Goal: Information Seeking & Learning: Compare options

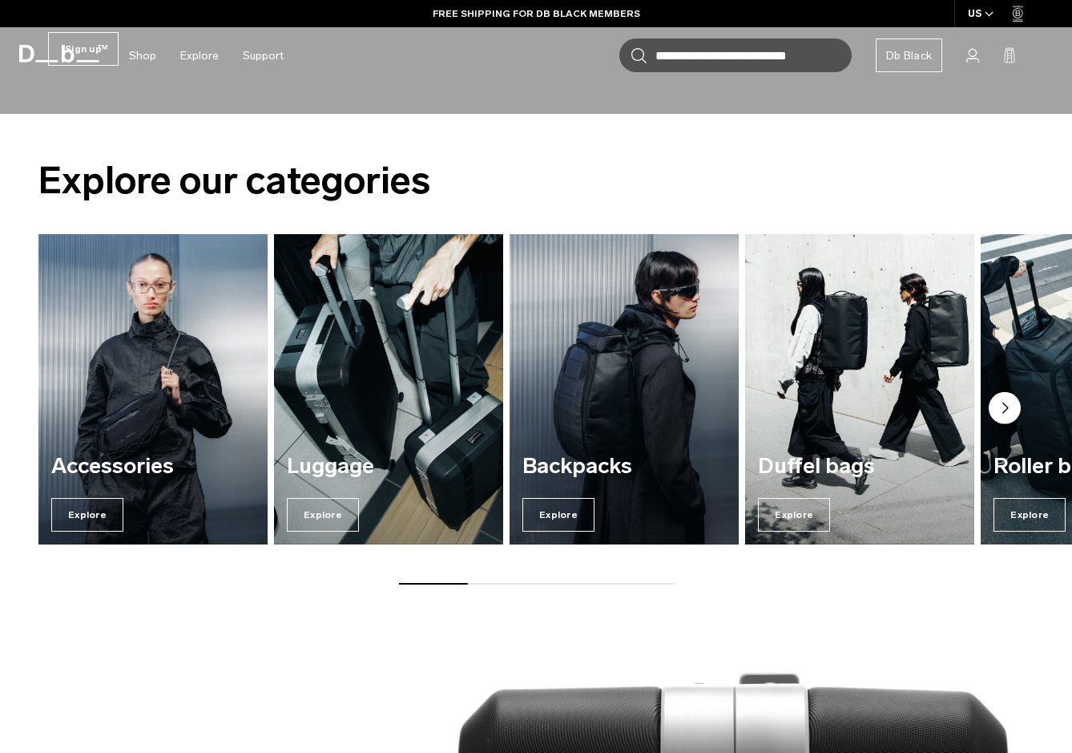
scroll to position [491, 0]
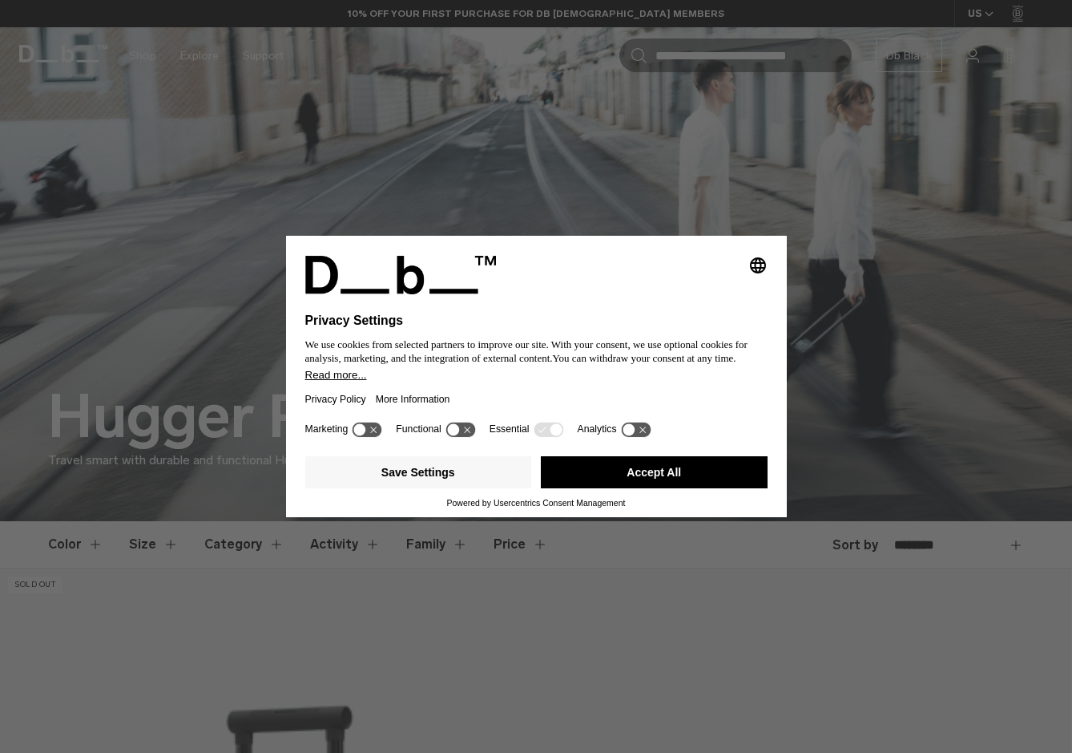
scroll to position [245, 0]
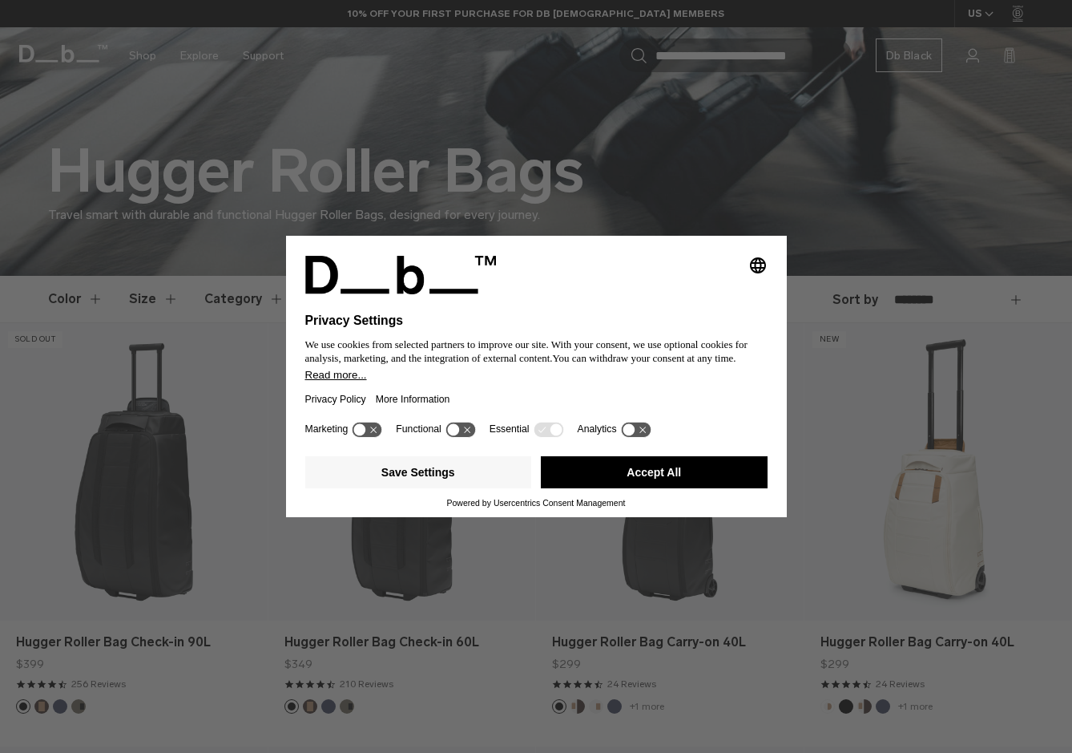
click at [632, 473] on button "Accept All" at bounding box center [654, 472] width 227 height 32
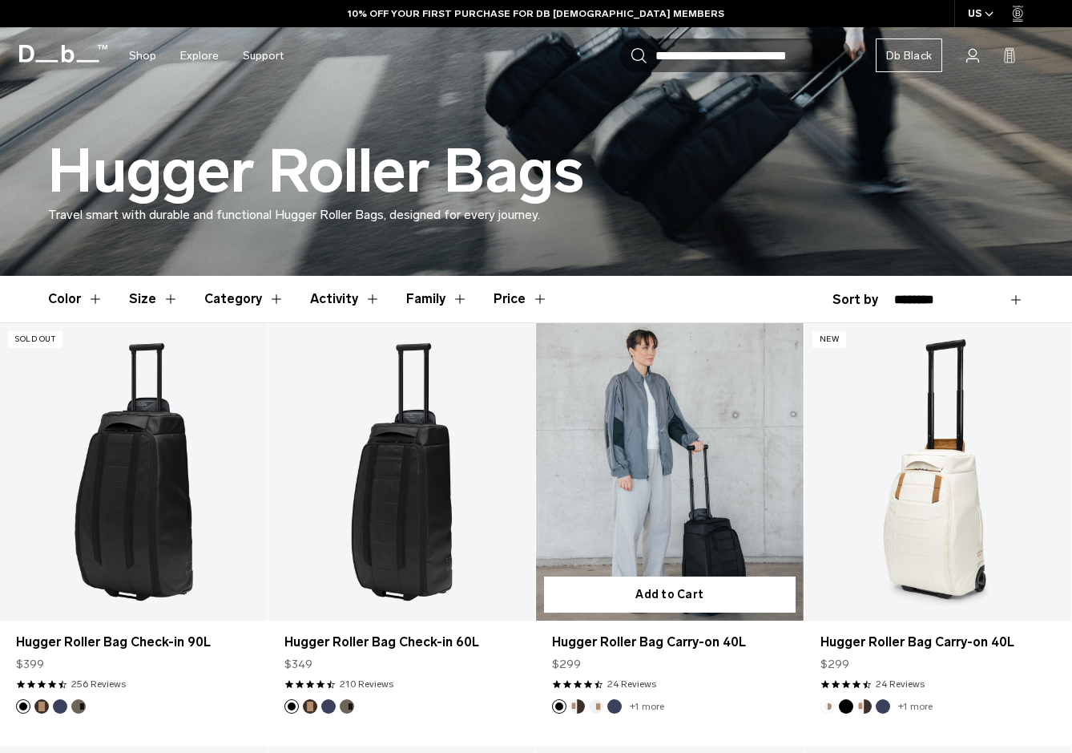
click at [638, 462] on link "Hugger Roller Bag Carry-on 40L" at bounding box center [670, 471] width 268 height 297
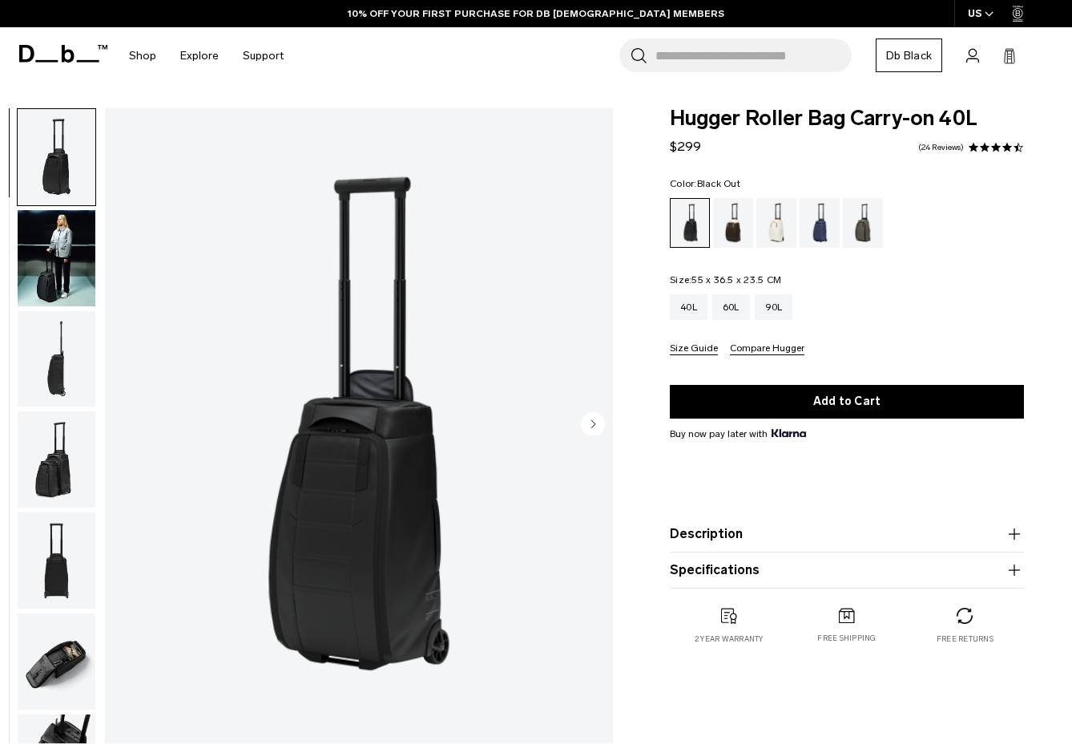
scroll to position [327, 0]
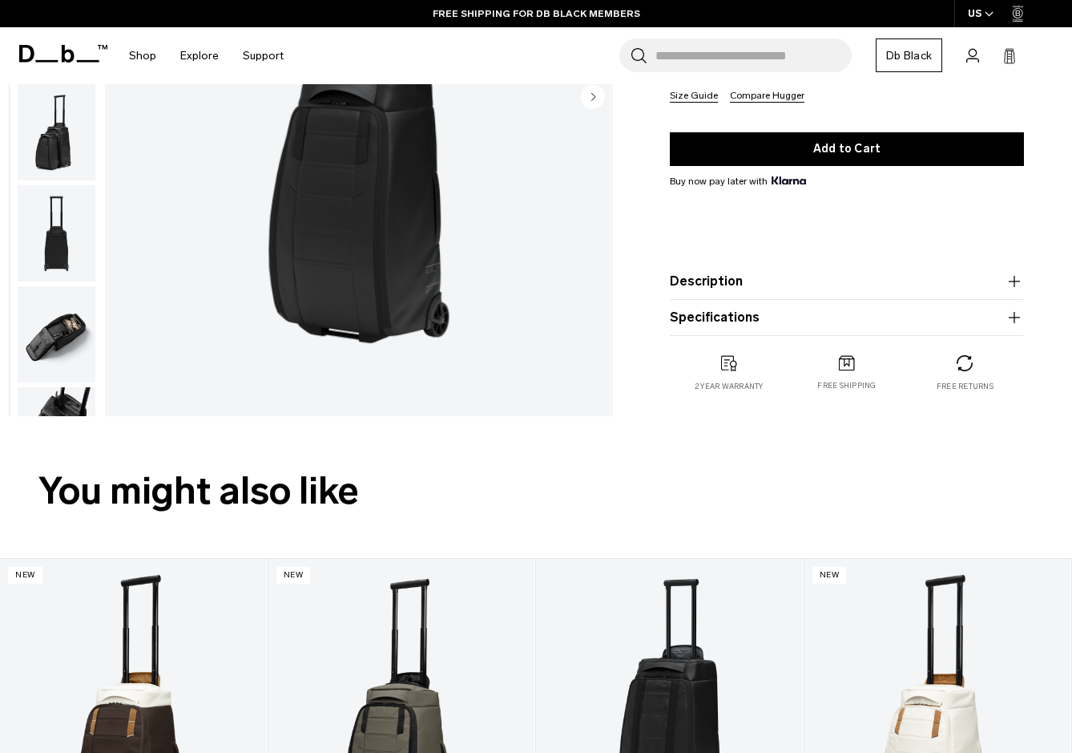
click at [68, 330] on img "button" at bounding box center [57, 334] width 78 height 96
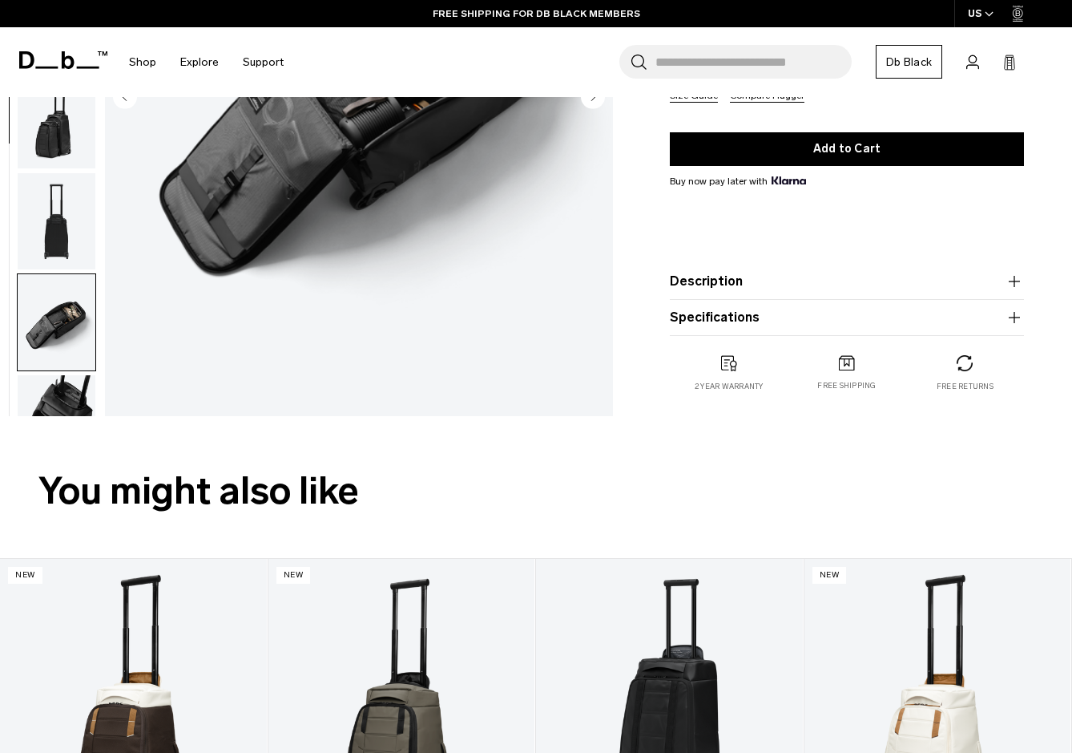
scroll to position [0, 0]
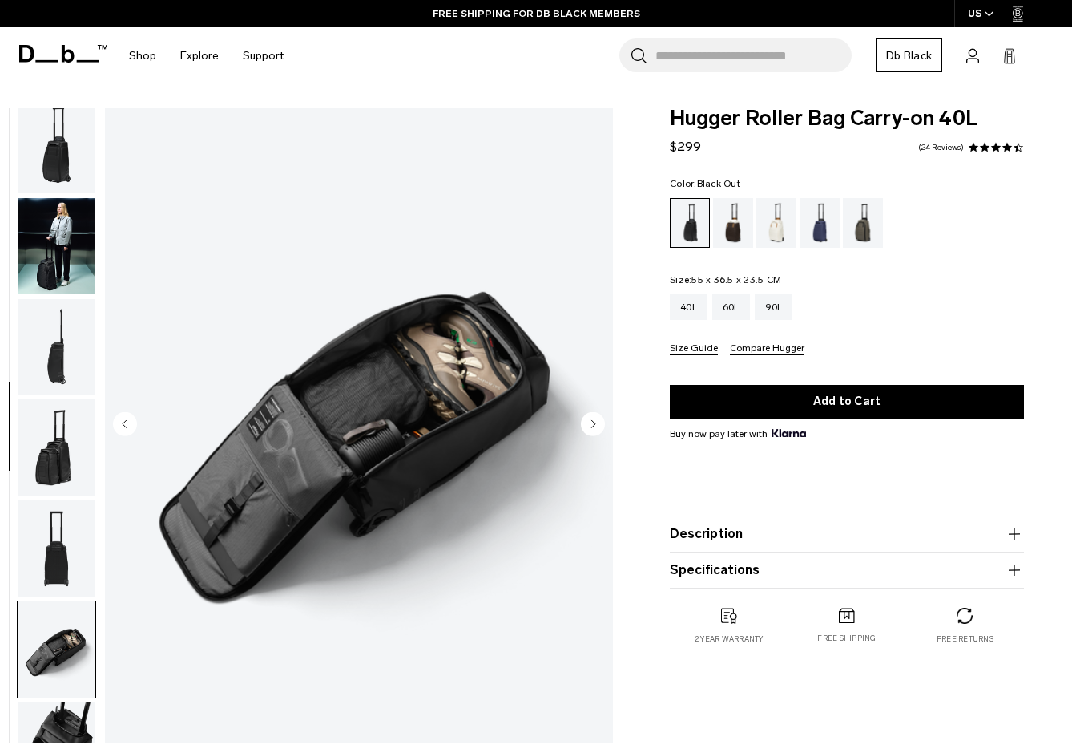
click at [82, 557] on img "button" at bounding box center [57, 548] width 78 height 96
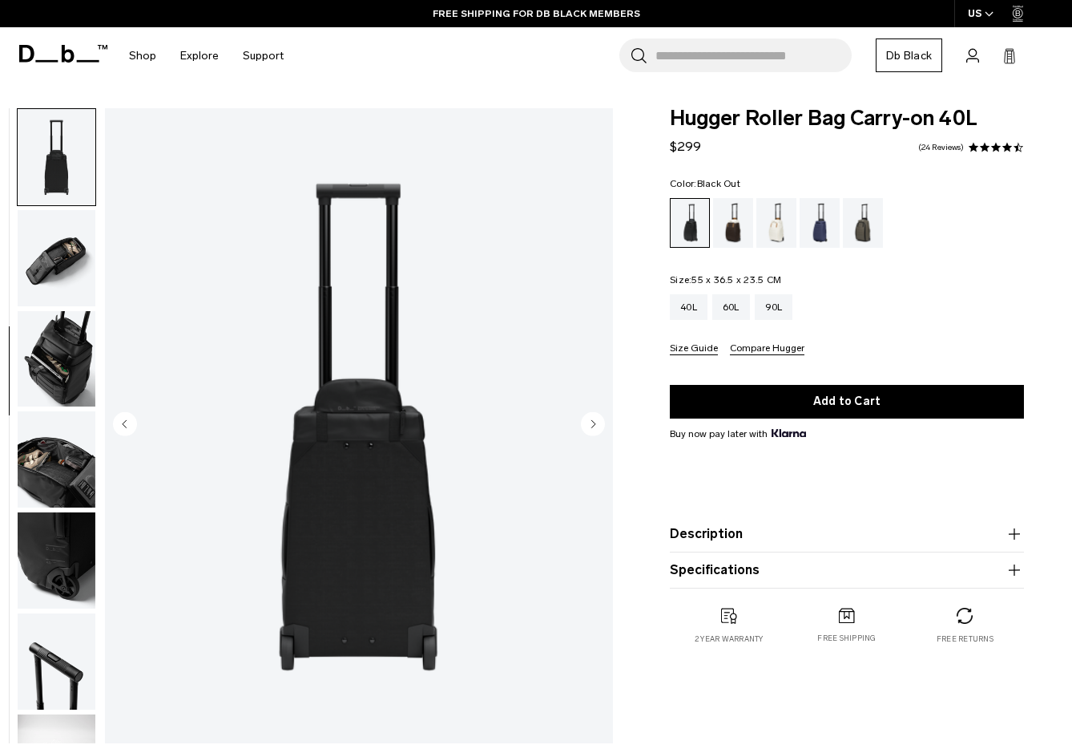
click at [73, 462] on img "button" at bounding box center [57, 459] width 78 height 96
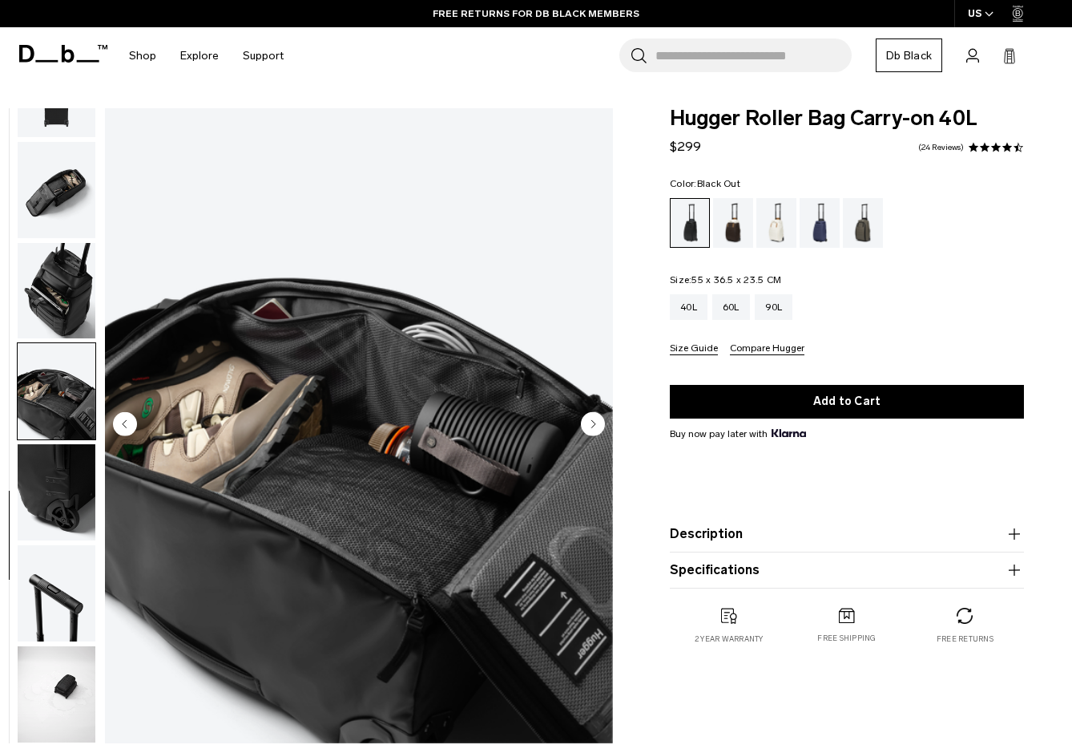
scroll to position [82, 0]
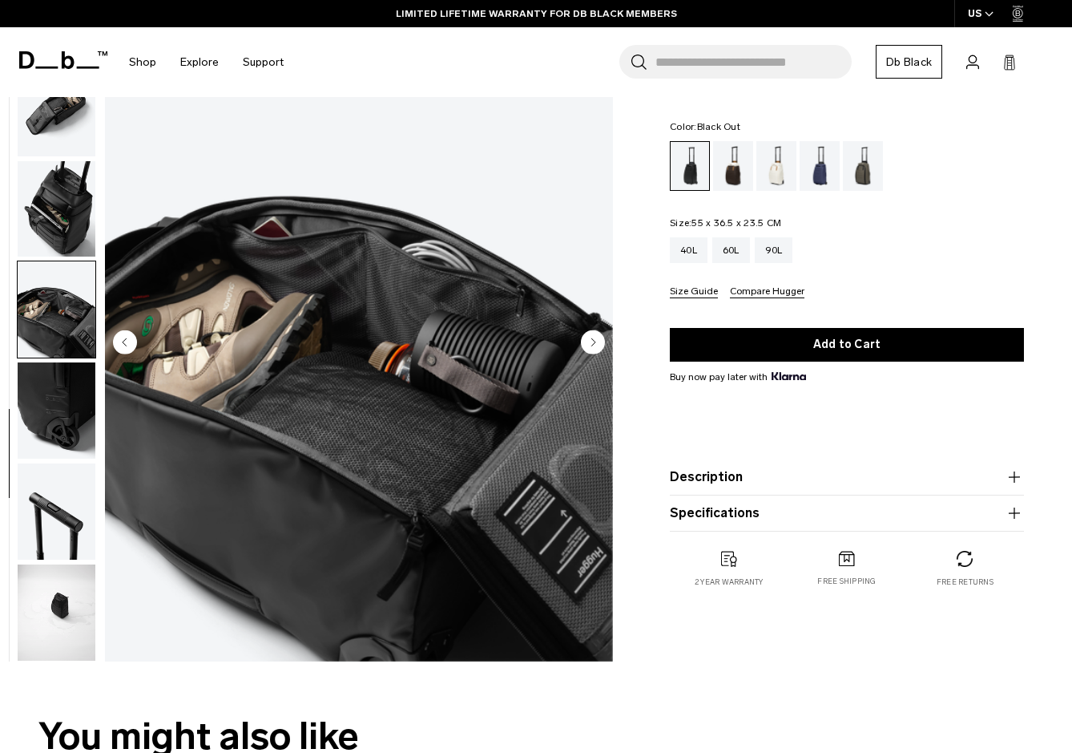
click at [749, 296] on button "Compare Hugger" at bounding box center [767, 292] width 75 height 12
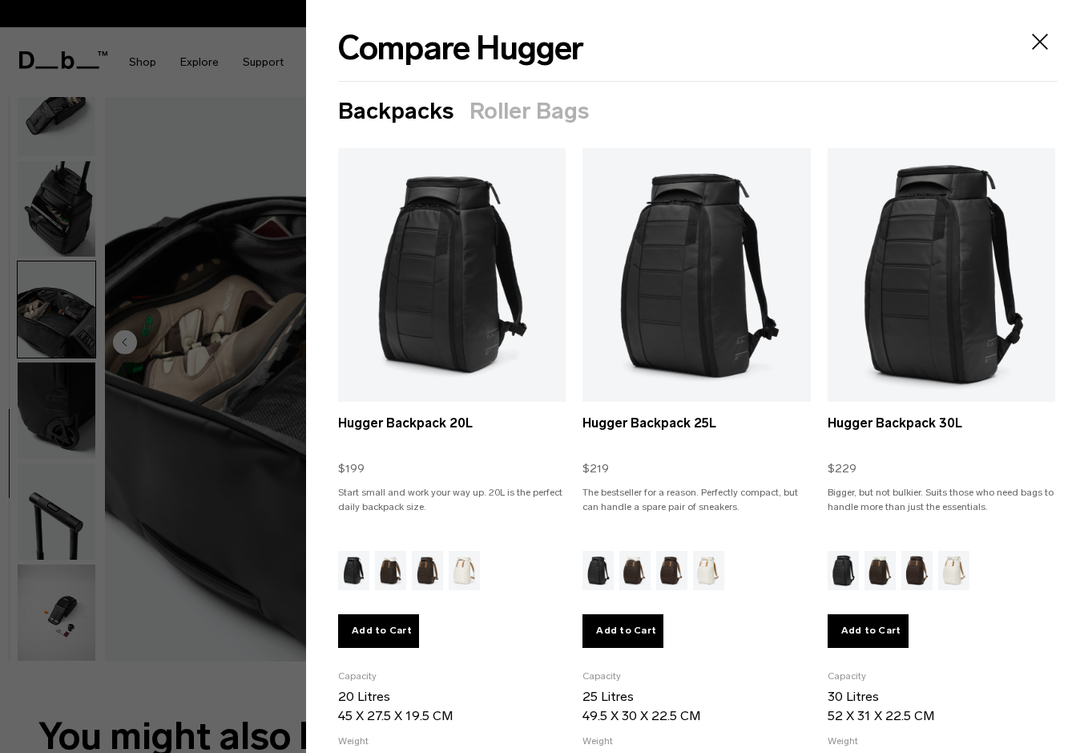
click at [1042, 35] on icon "Close" at bounding box center [1041, 42] width 26 height 26
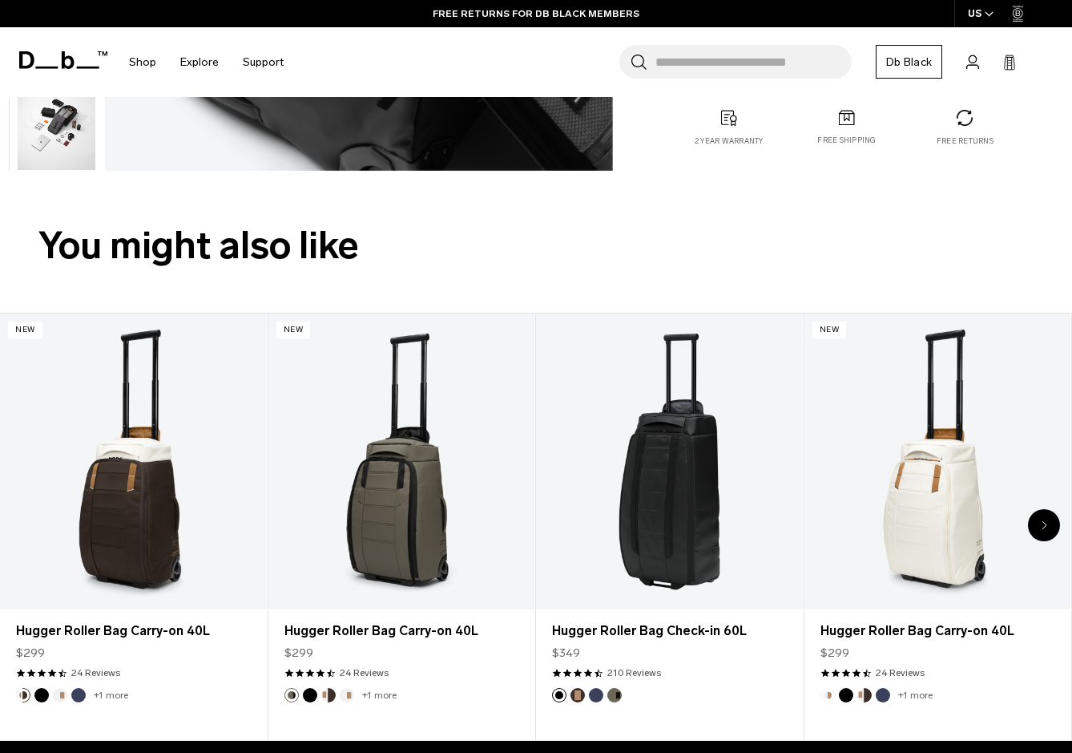
scroll to position [0, 0]
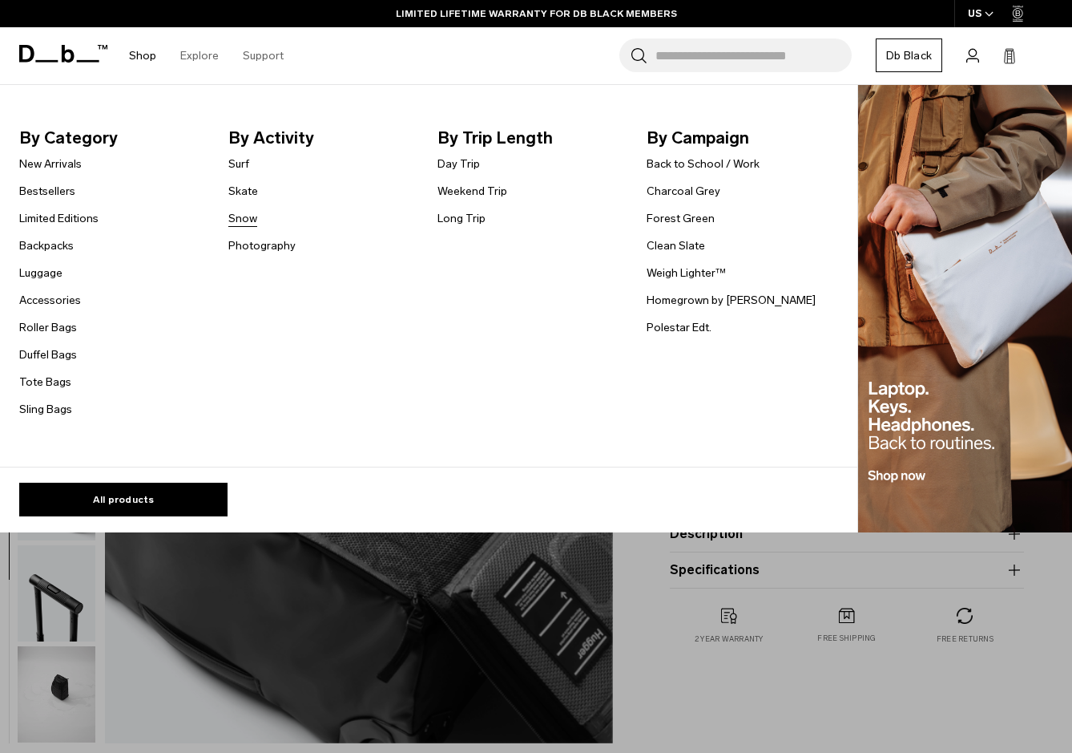
click at [240, 221] on link "Snow" at bounding box center [242, 218] width 29 height 17
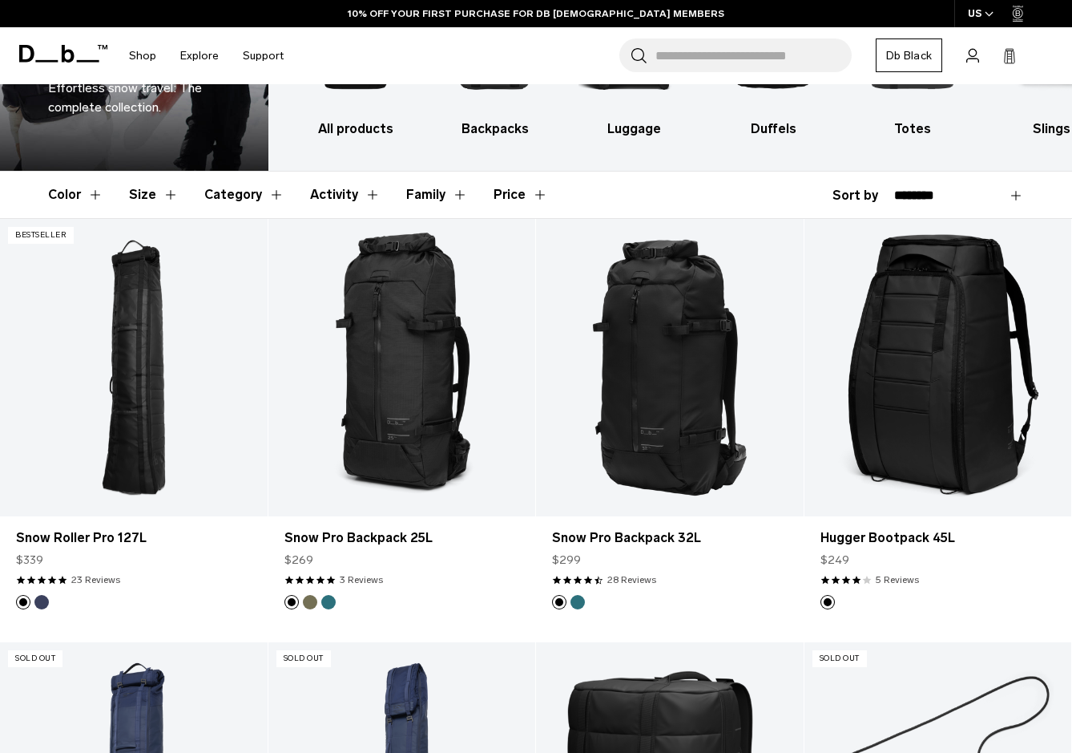
scroll to position [164, 0]
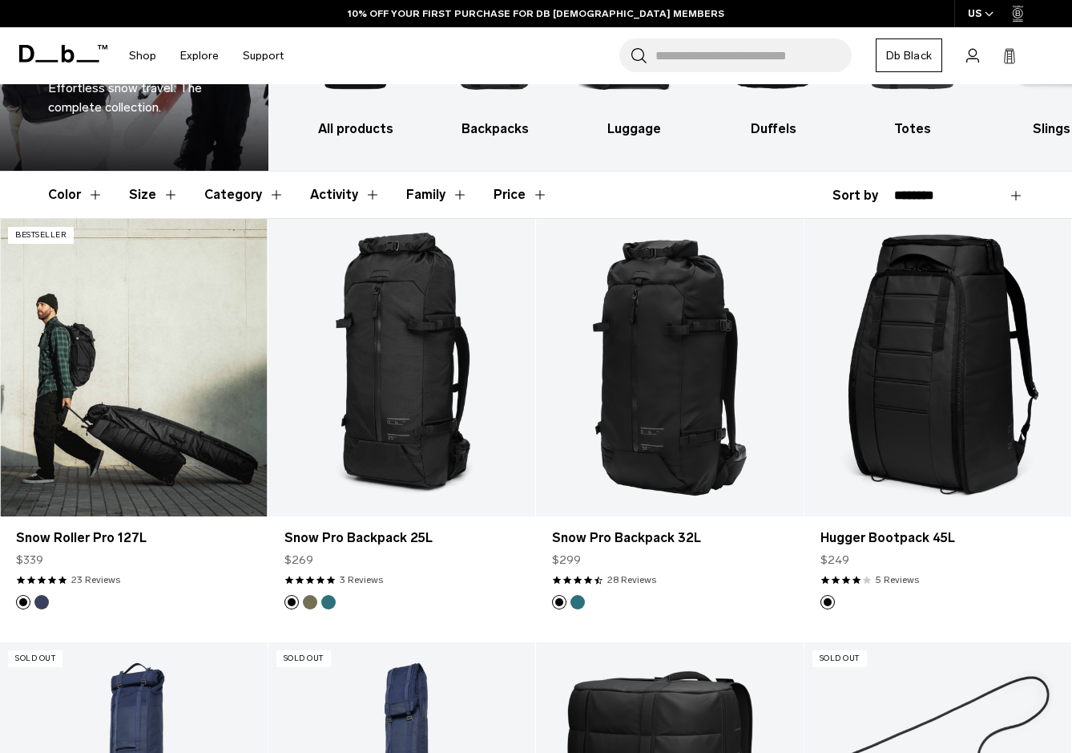
click at [137, 370] on link "Snow Roller Pro 127L" at bounding box center [134, 367] width 268 height 297
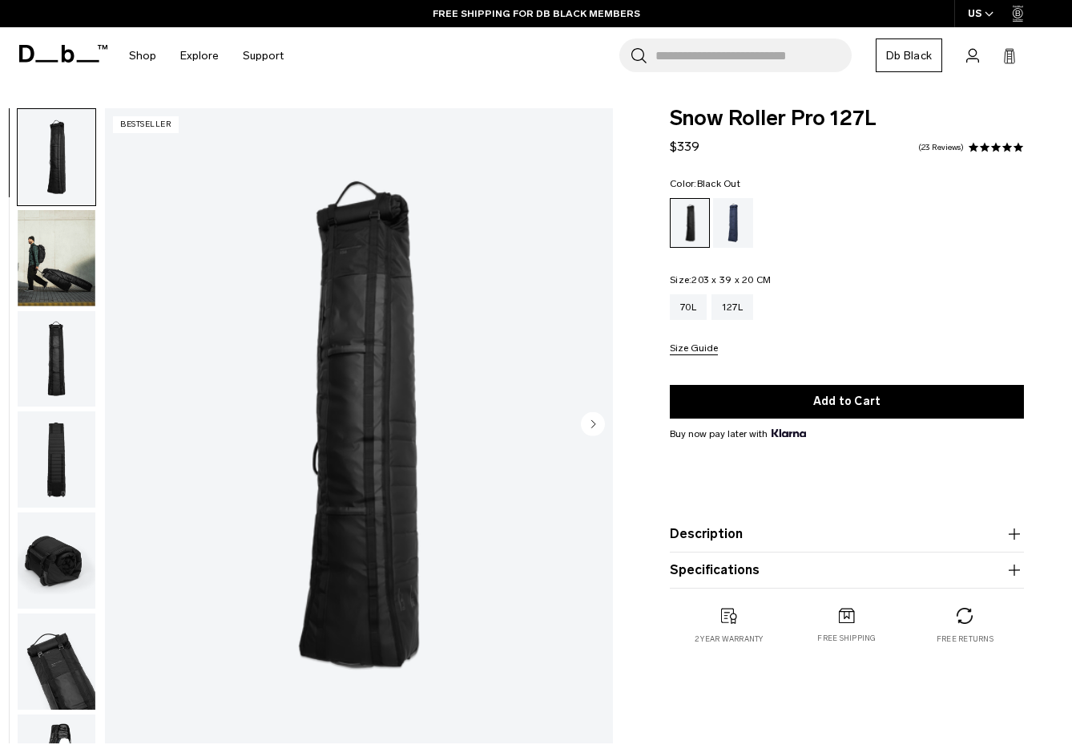
click at [717, 529] on button "Description" at bounding box center [847, 533] width 354 height 19
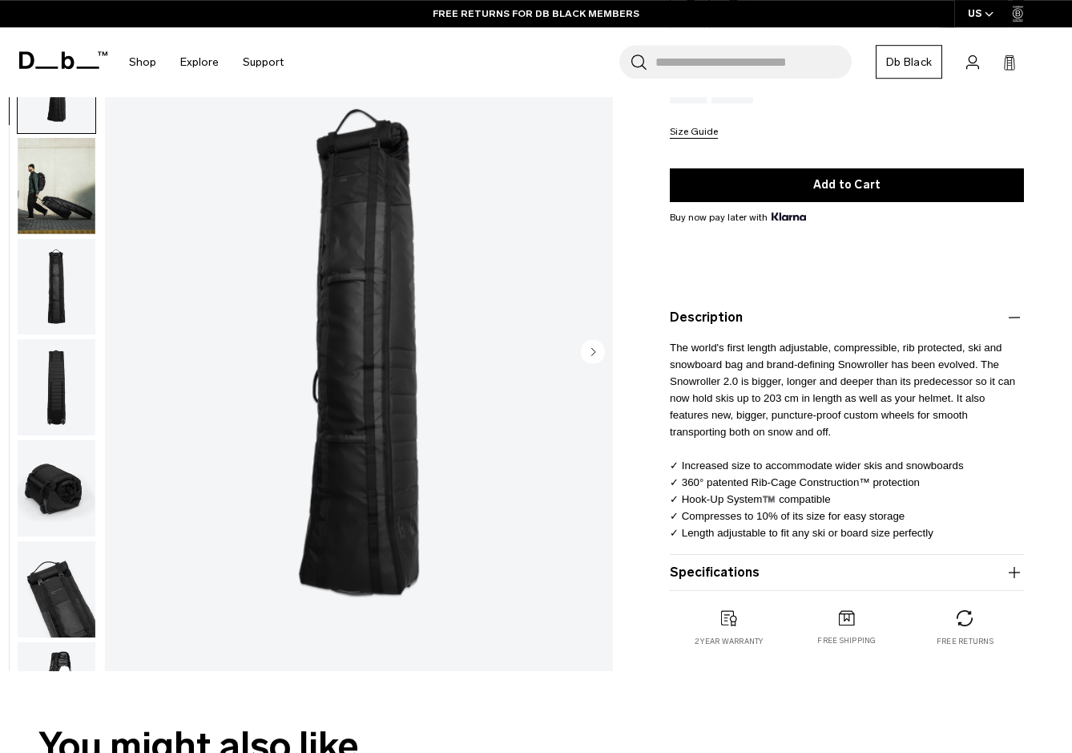
scroll to position [245, 0]
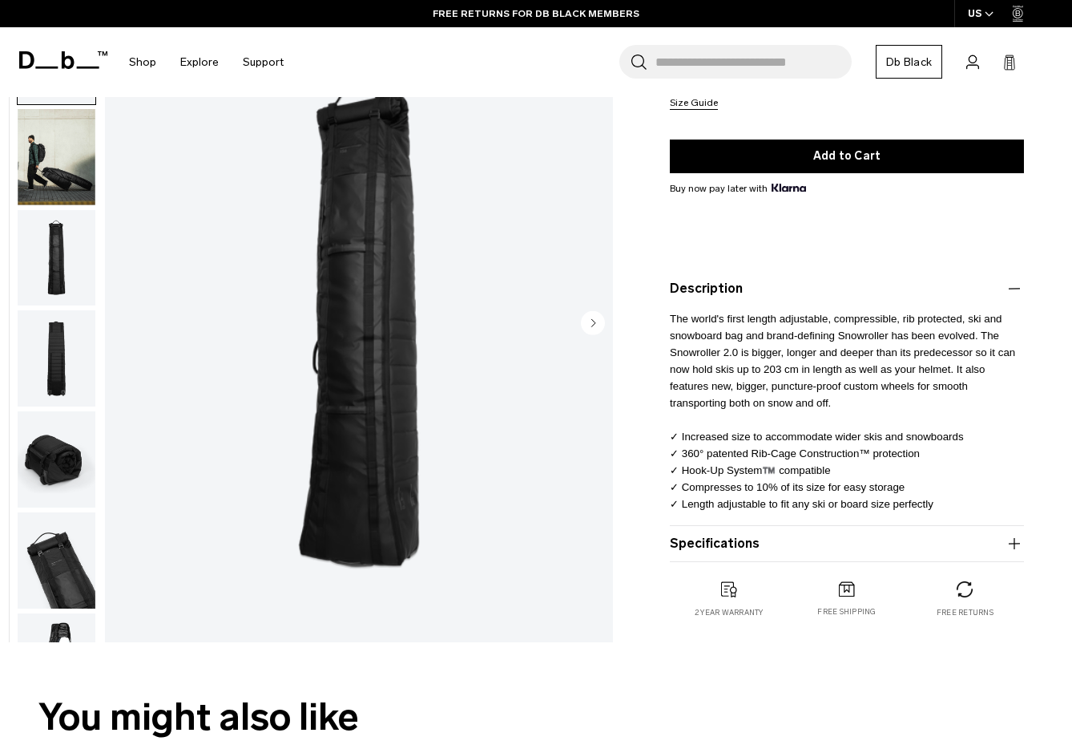
click at [712, 540] on button "Specifications" at bounding box center [847, 543] width 354 height 19
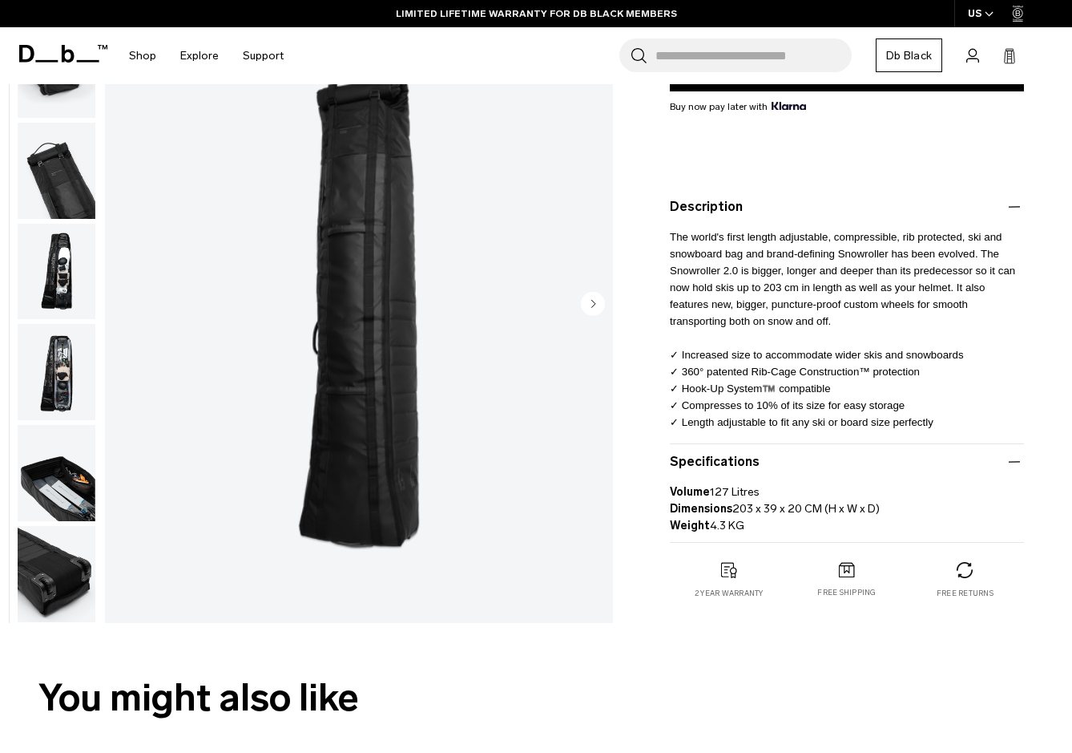
scroll to position [0, 0]
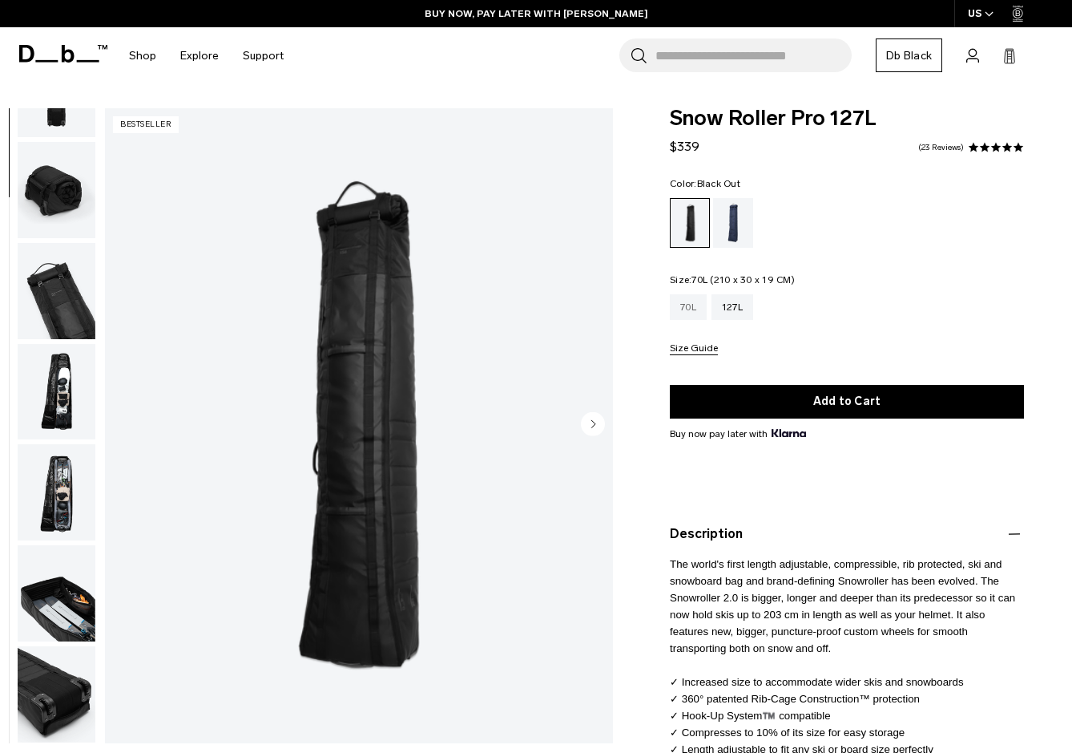
click at [689, 311] on div "70L" at bounding box center [688, 307] width 37 height 26
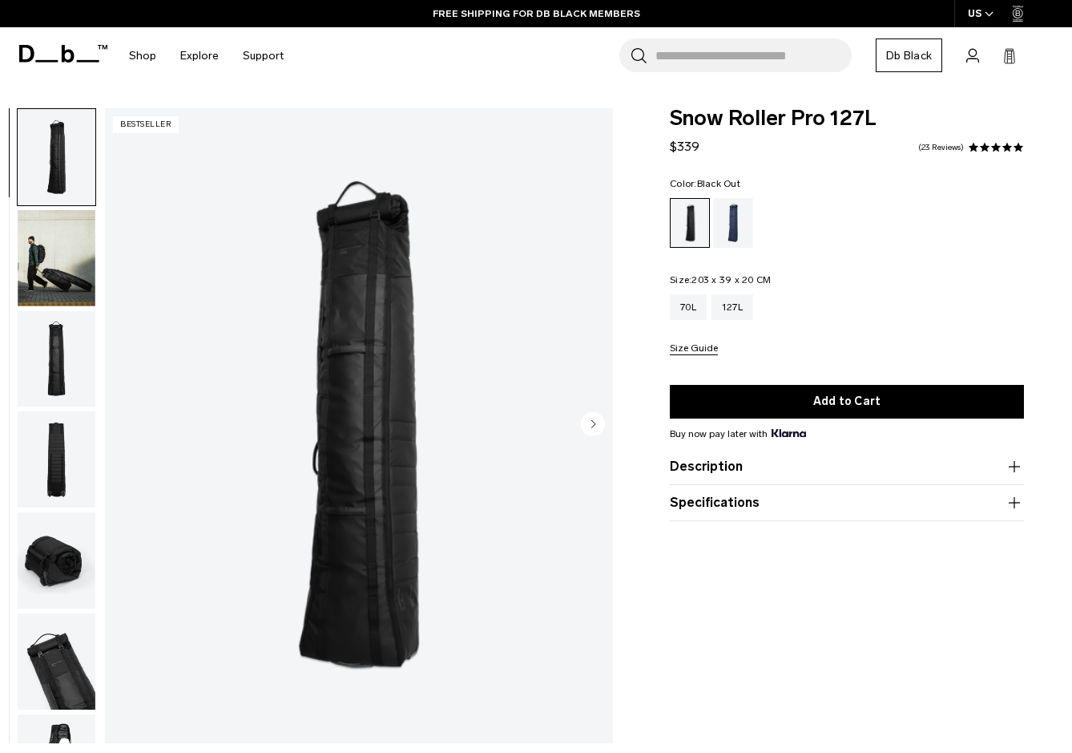
click at [53, 246] on img "button" at bounding box center [57, 258] width 78 height 96
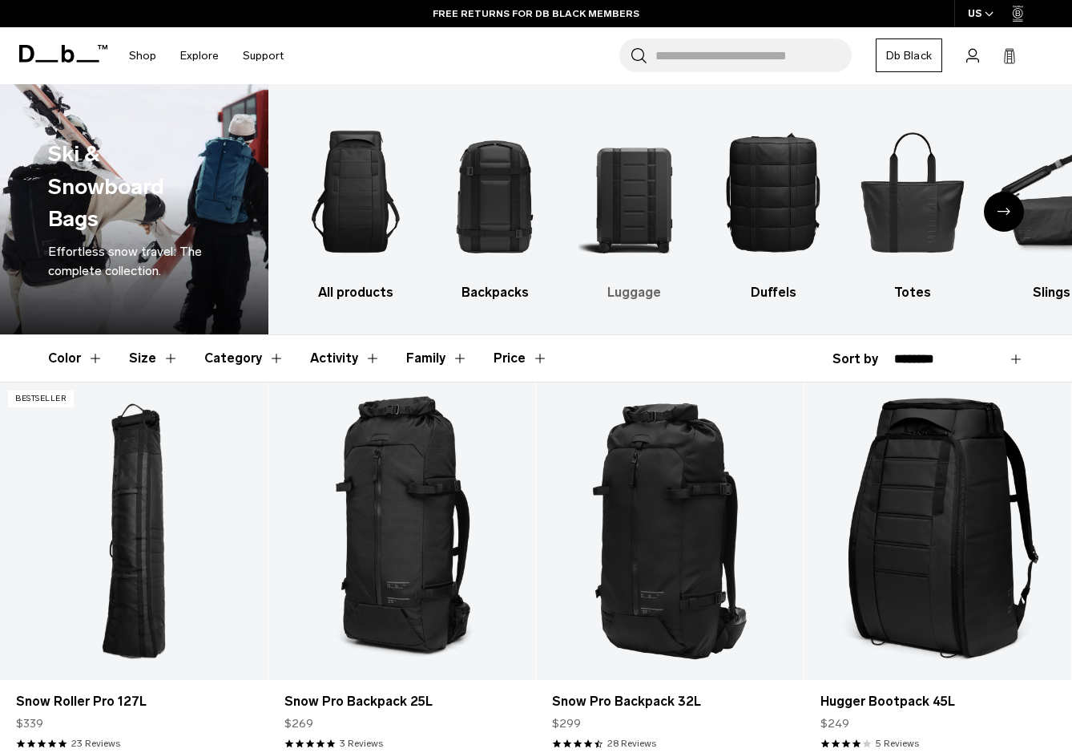
click at [640, 216] on img "3 / 10" at bounding box center [634, 191] width 111 height 167
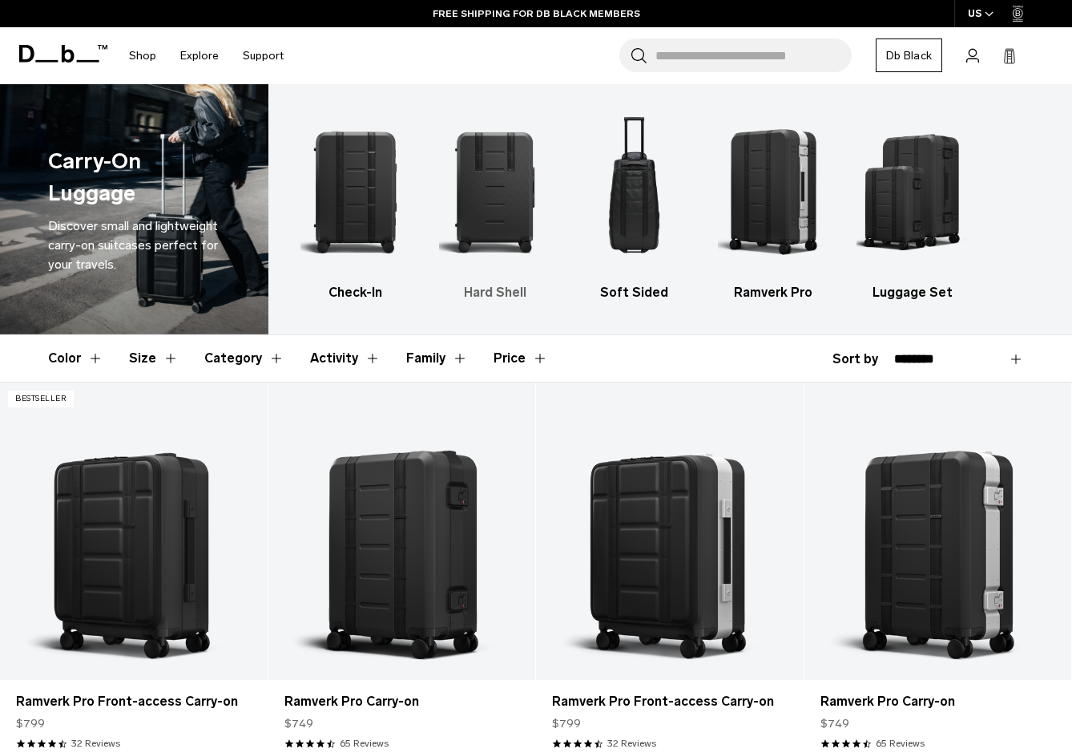
click at [512, 209] on img "2 / 5" at bounding box center [494, 191] width 111 height 167
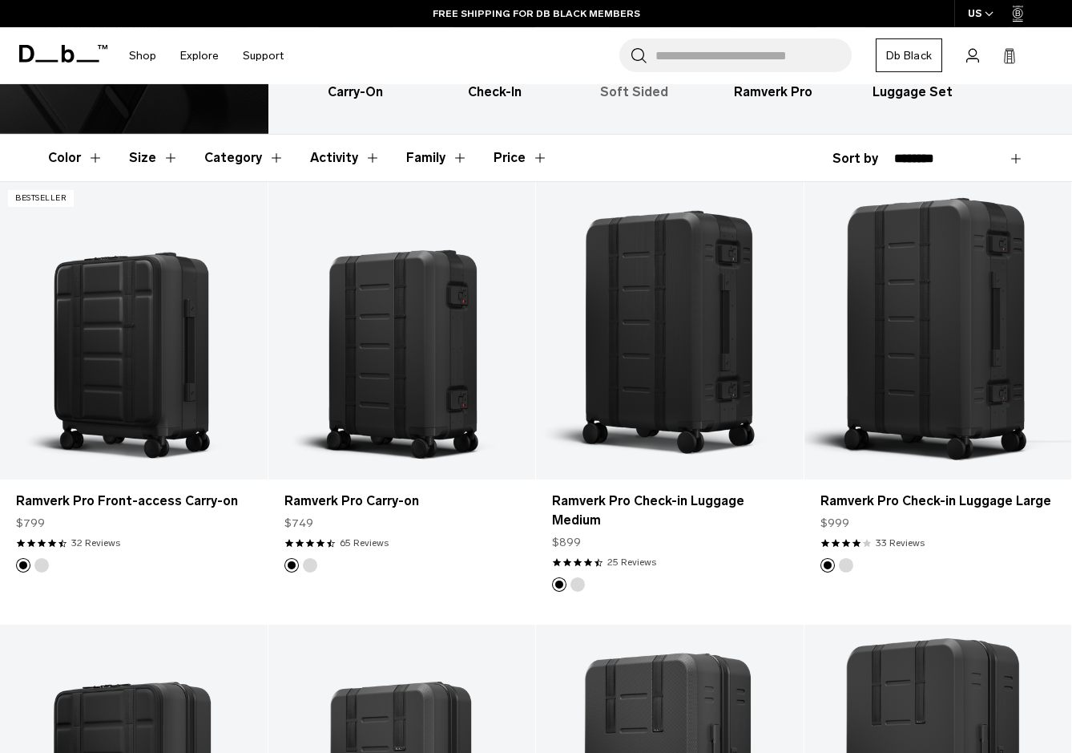
scroll to position [82, 0]
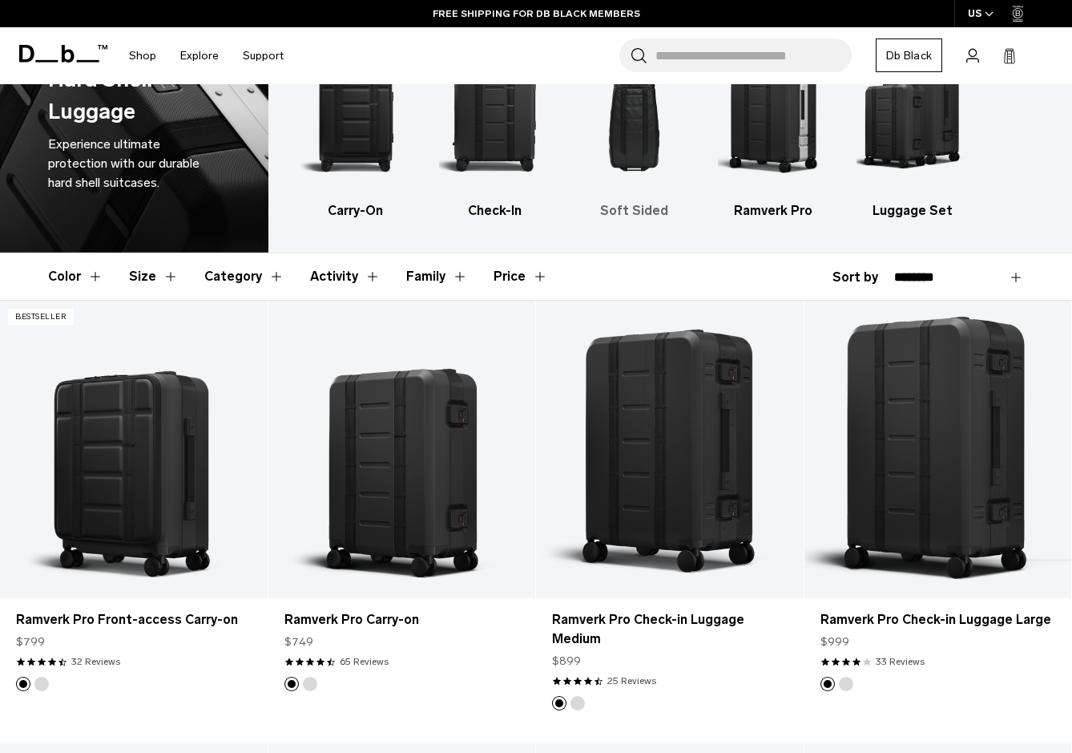
click at [640, 160] on img "3 / 5" at bounding box center [634, 109] width 111 height 167
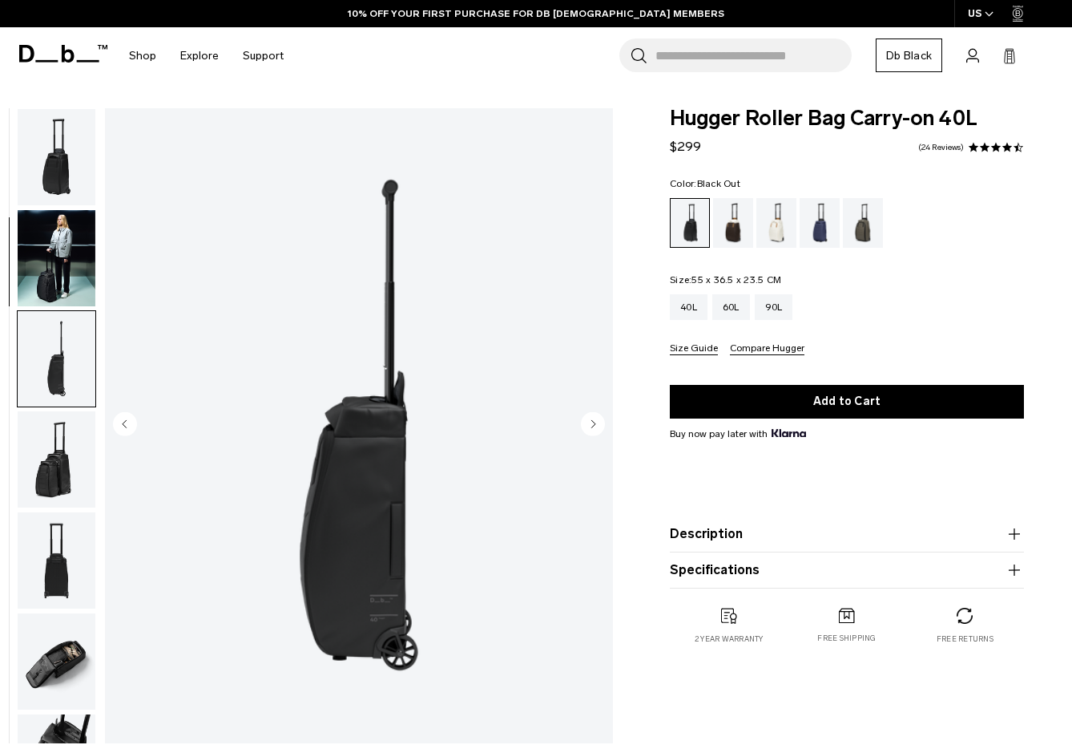
scroll to position [202, 0]
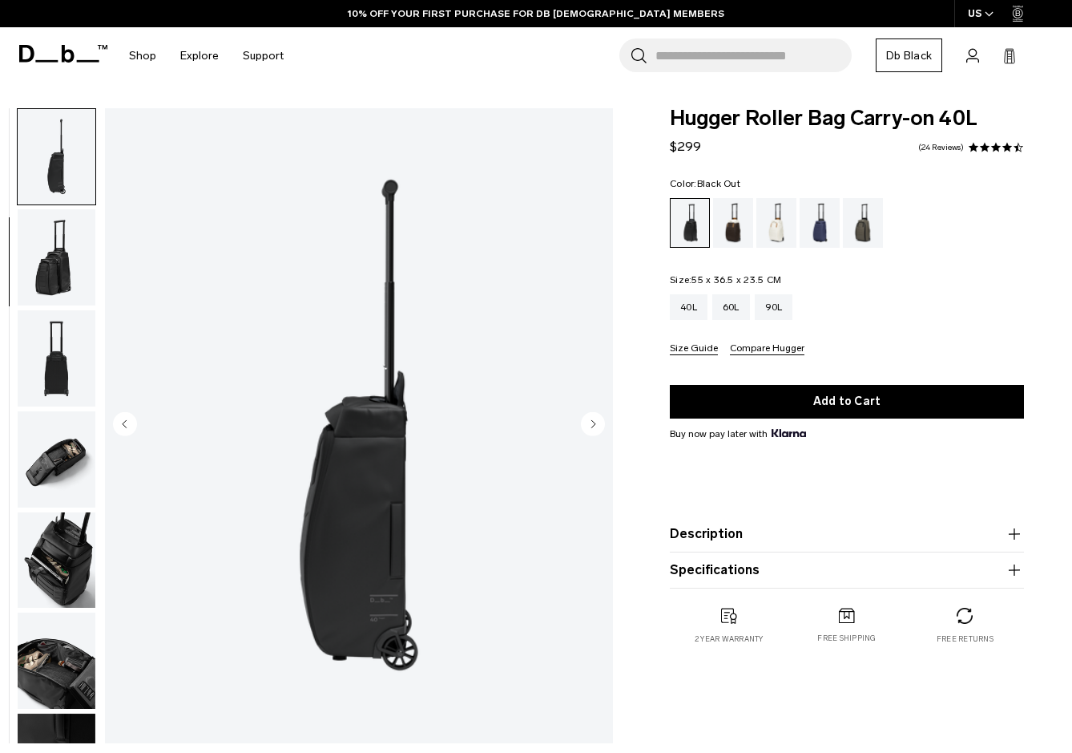
click at [66, 457] on img "button" at bounding box center [57, 459] width 78 height 96
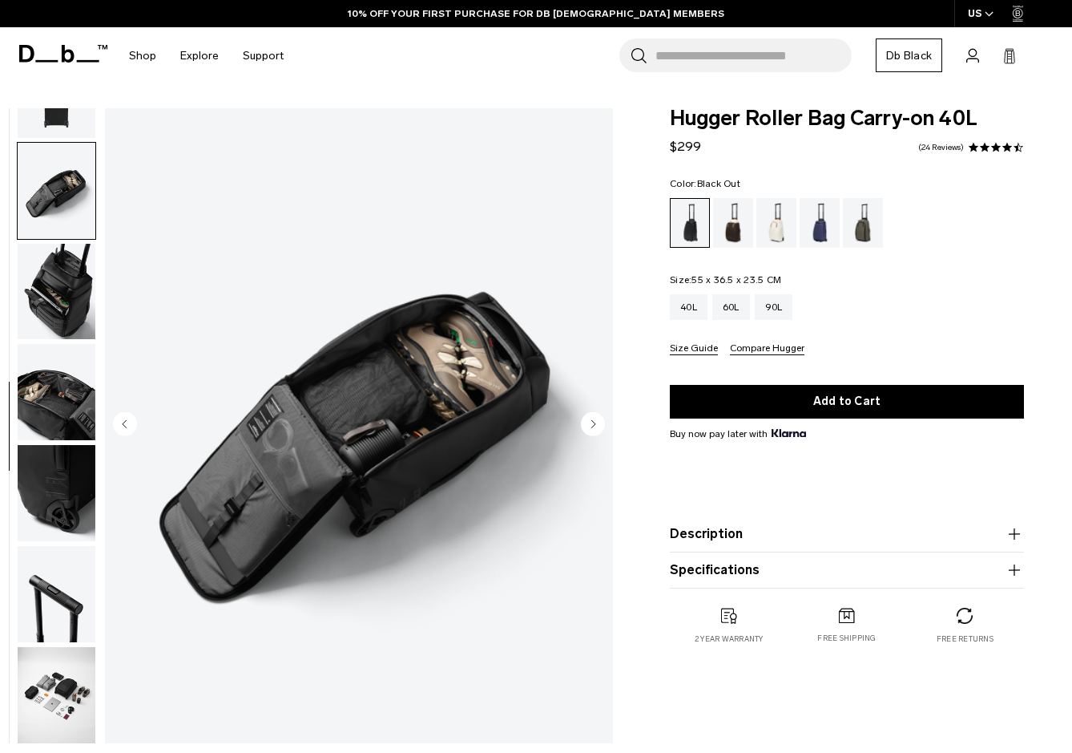
scroll to position [471, 0]
click at [67, 487] on img "button" at bounding box center [57, 492] width 78 height 96
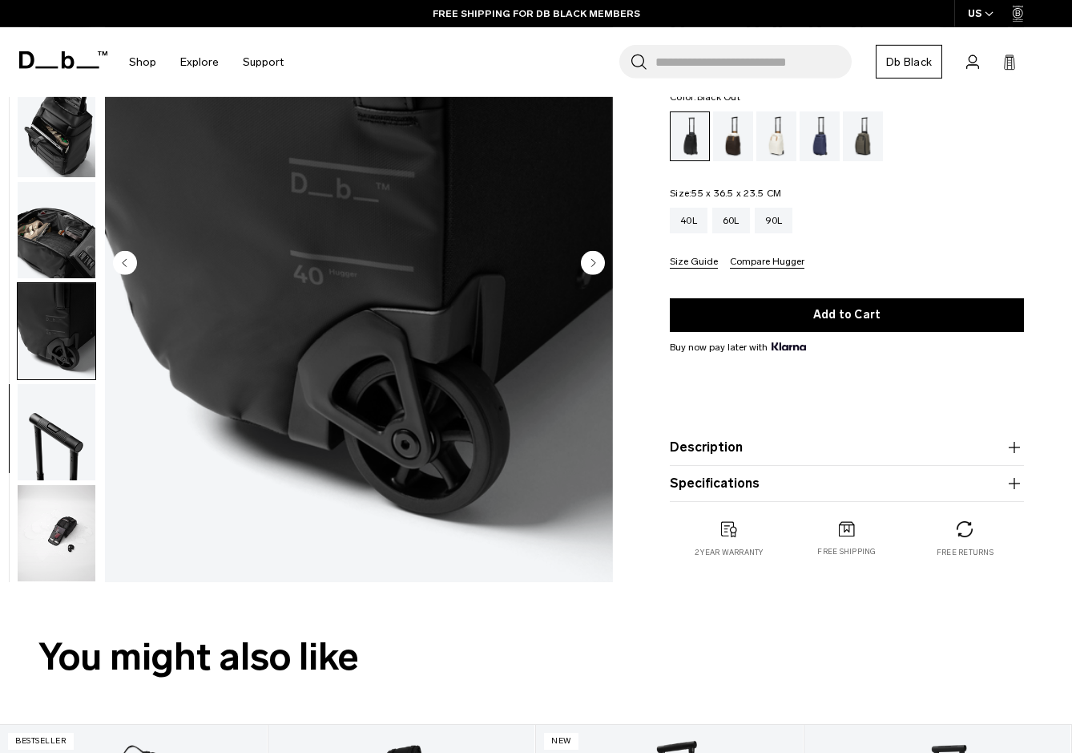
scroll to position [164, 0]
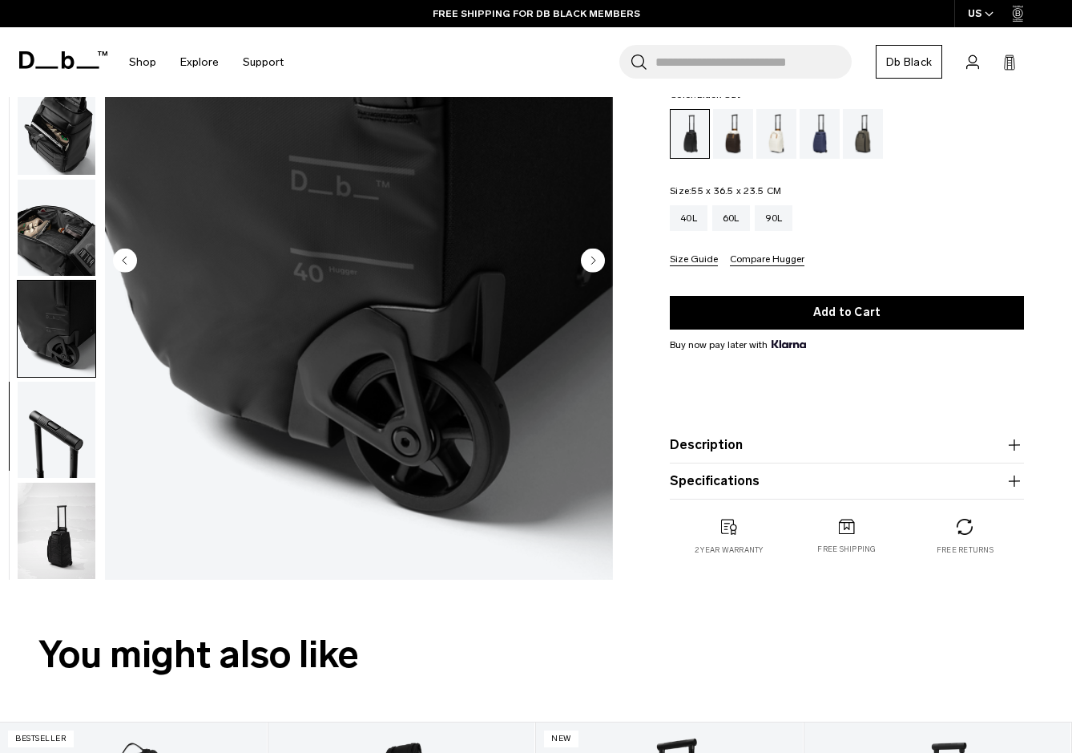
click at [63, 424] on img "button" at bounding box center [57, 430] width 78 height 96
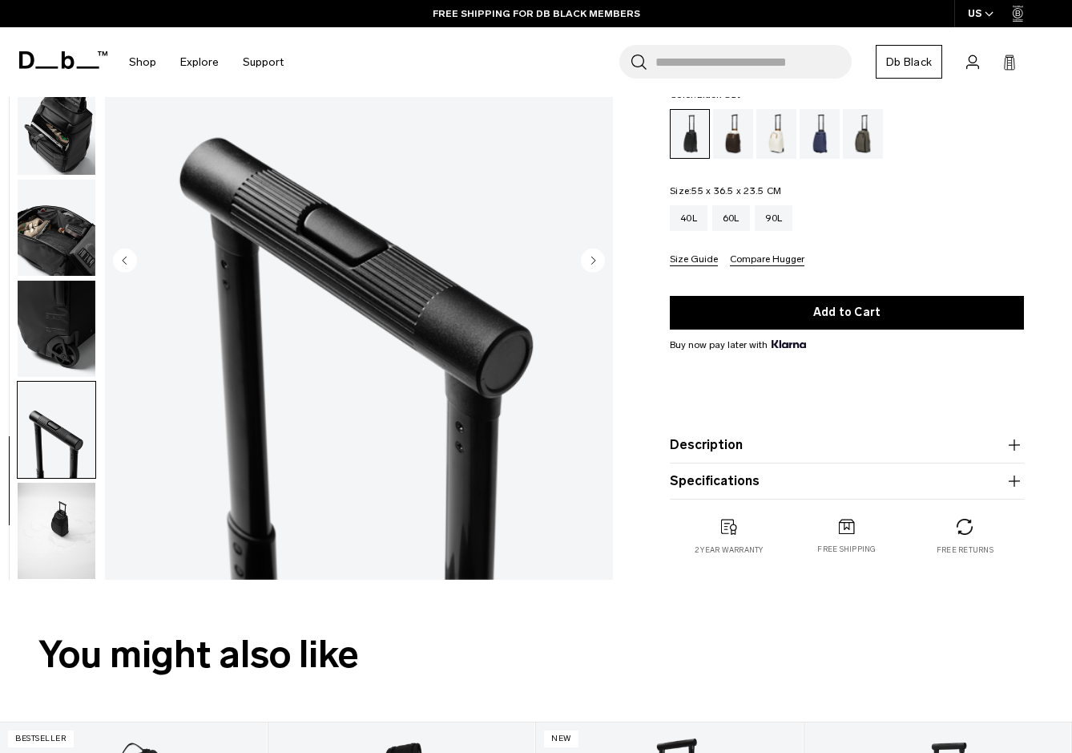
click at [67, 525] on img "button" at bounding box center [57, 531] width 78 height 96
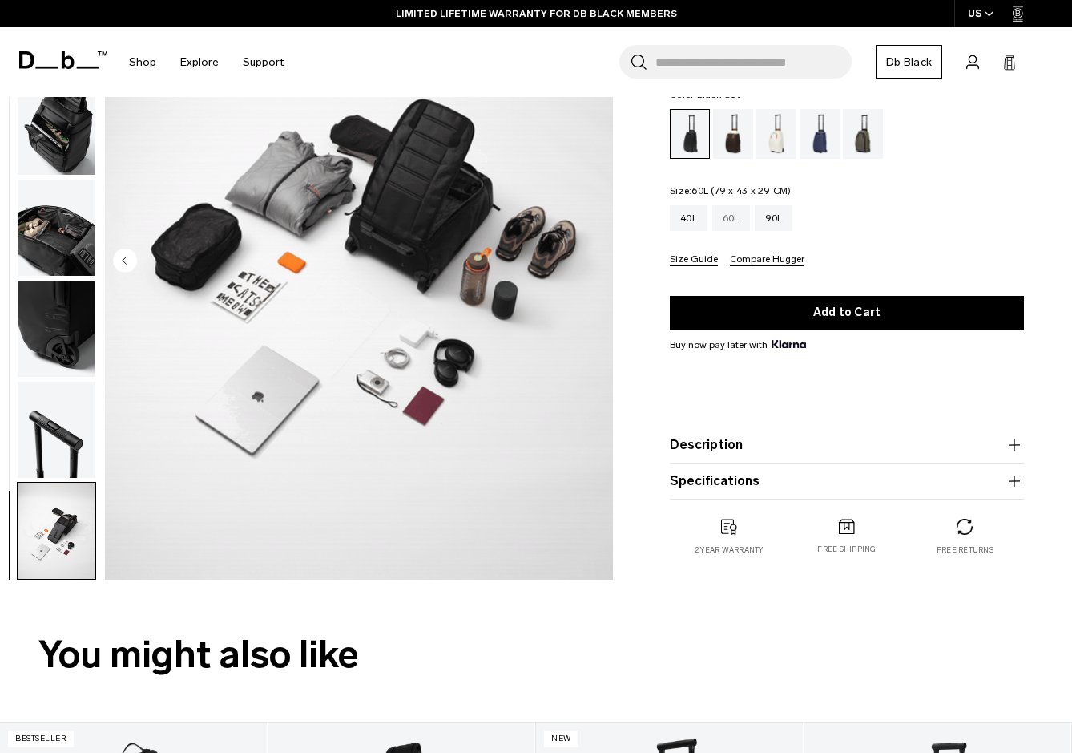
click at [729, 218] on div "60L" at bounding box center [732, 218] width 38 height 26
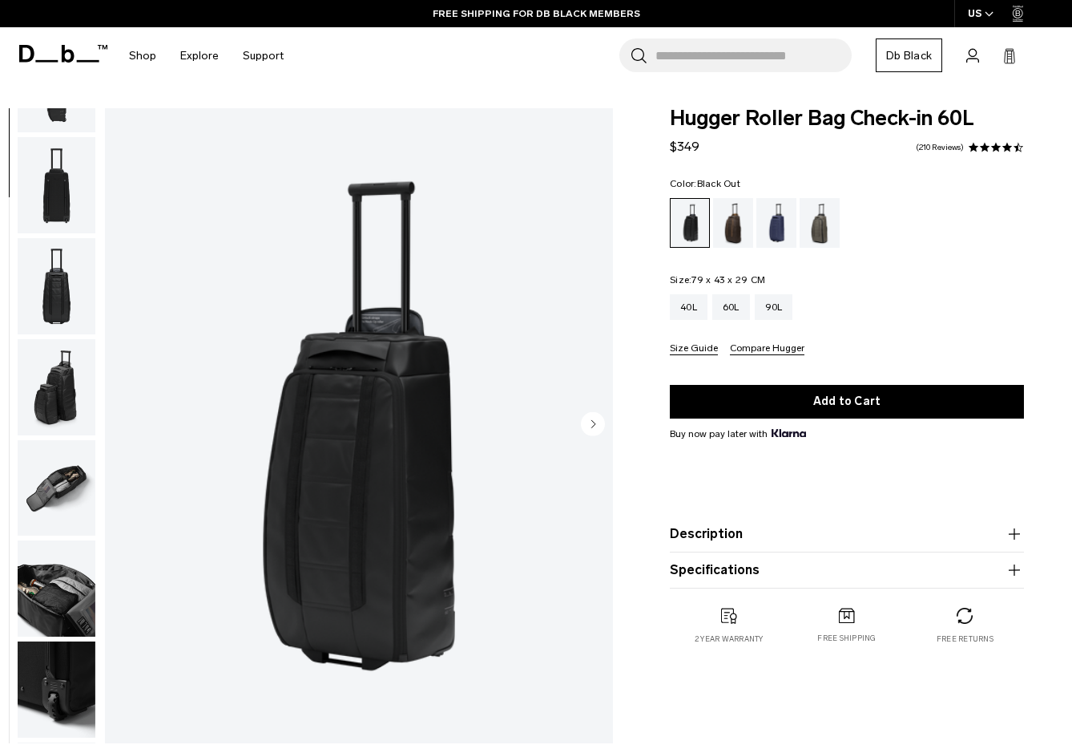
scroll to position [370, 0]
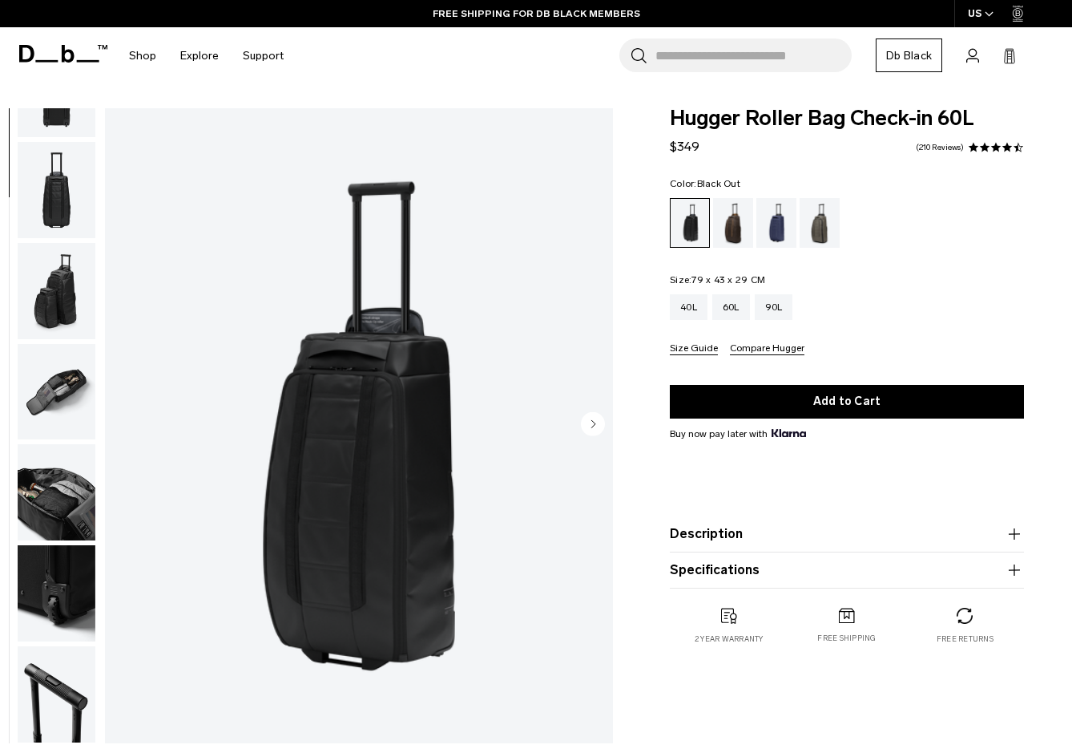
click at [66, 509] on img "button" at bounding box center [57, 492] width 78 height 96
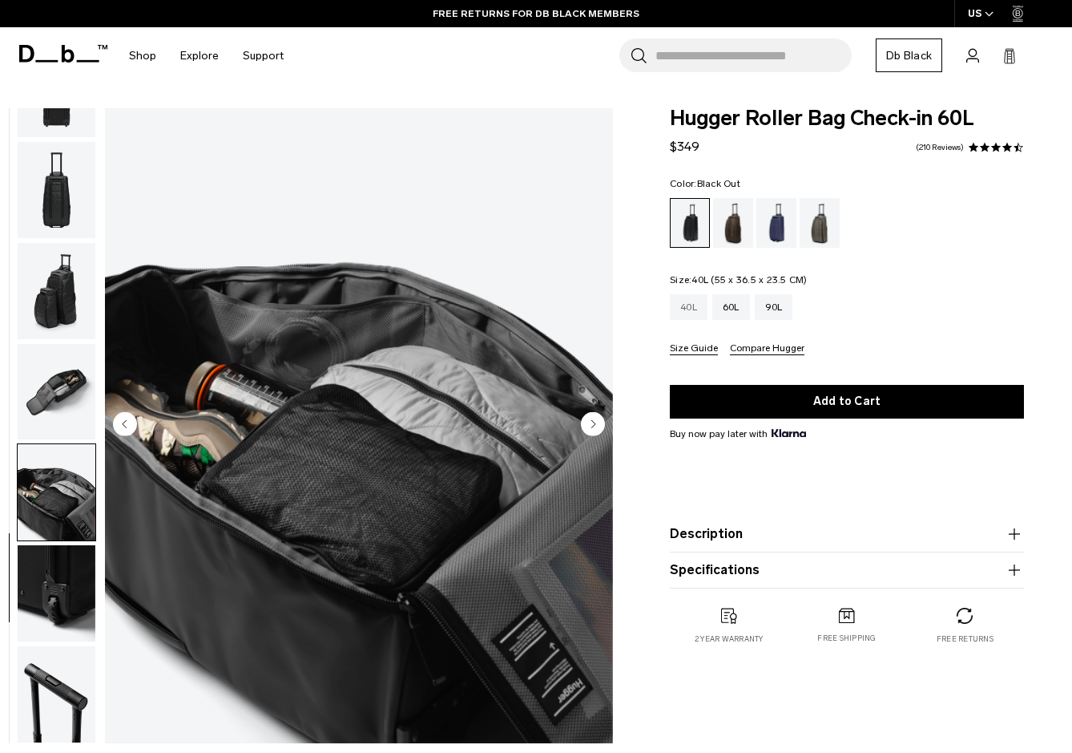
click at [693, 309] on div "40L" at bounding box center [689, 307] width 38 height 26
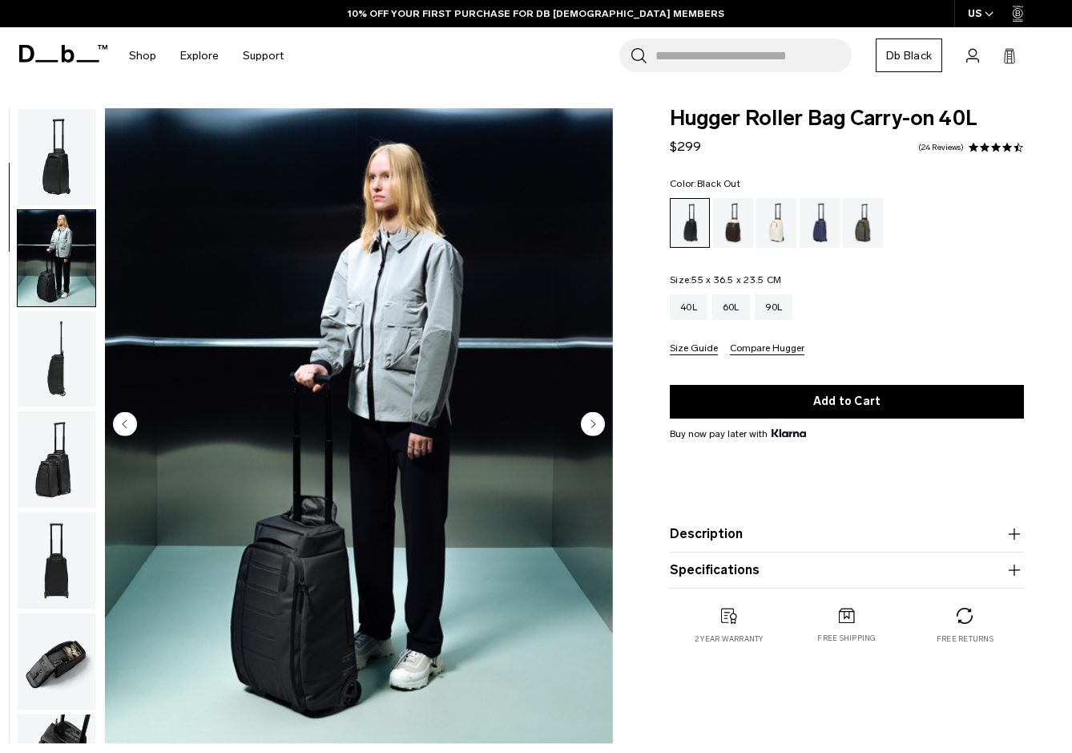
scroll to position [101, 0]
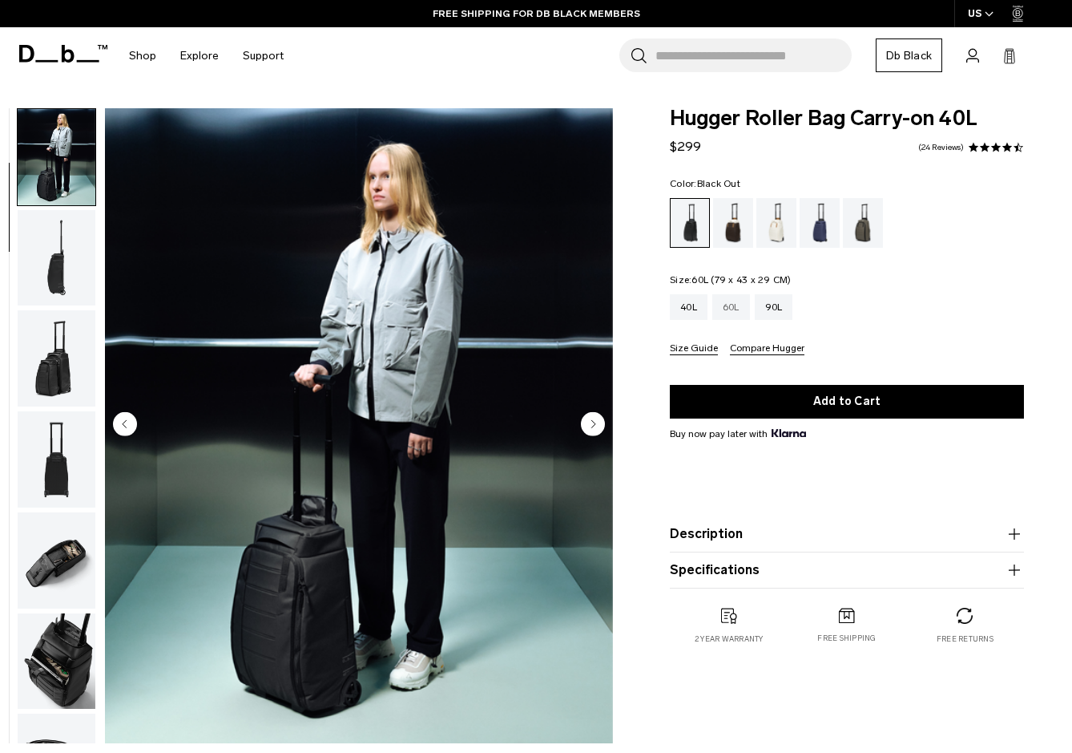
click at [733, 311] on div "60L" at bounding box center [732, 307] width 38 height 26
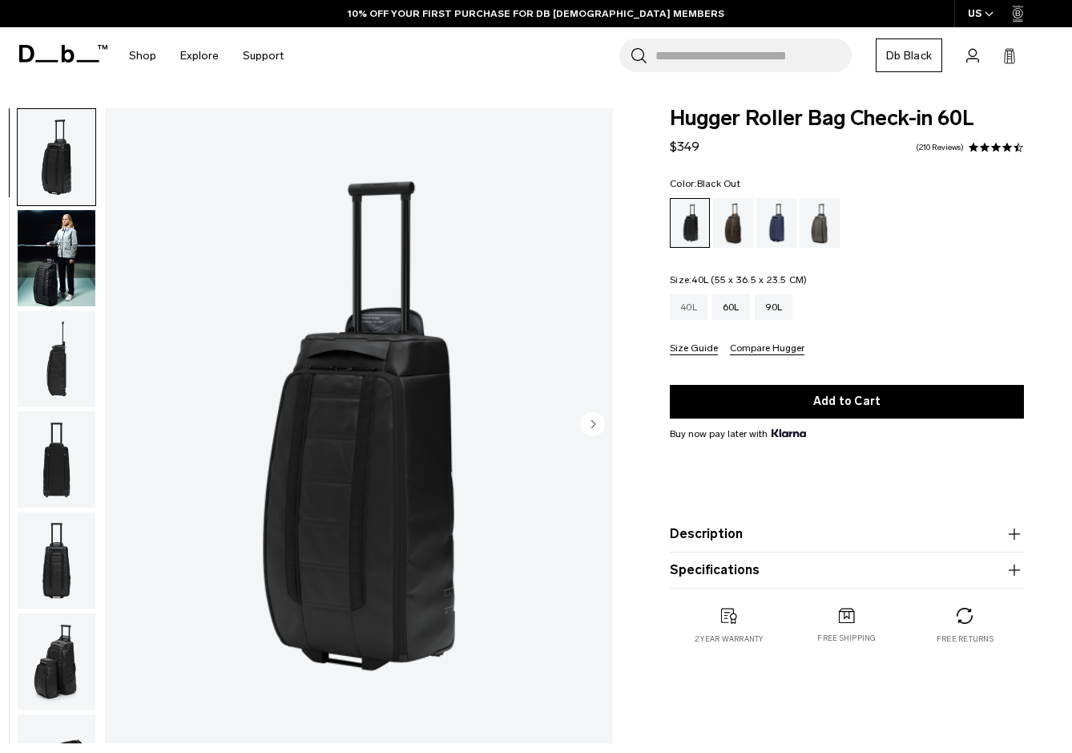
click at [695, 312] on div "40L" at bounding box center [689, 307] width 38 height 26
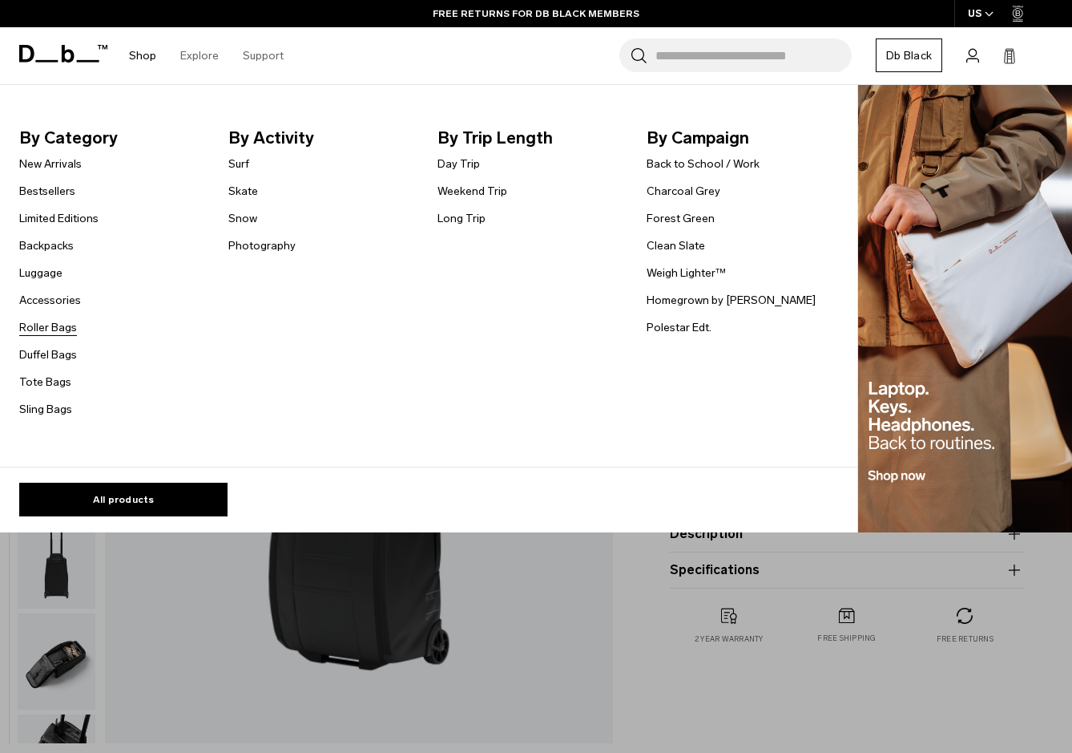
click at [55, 328] on link "Roller Bags" at bounding box center [48, 327] width 58 height 17
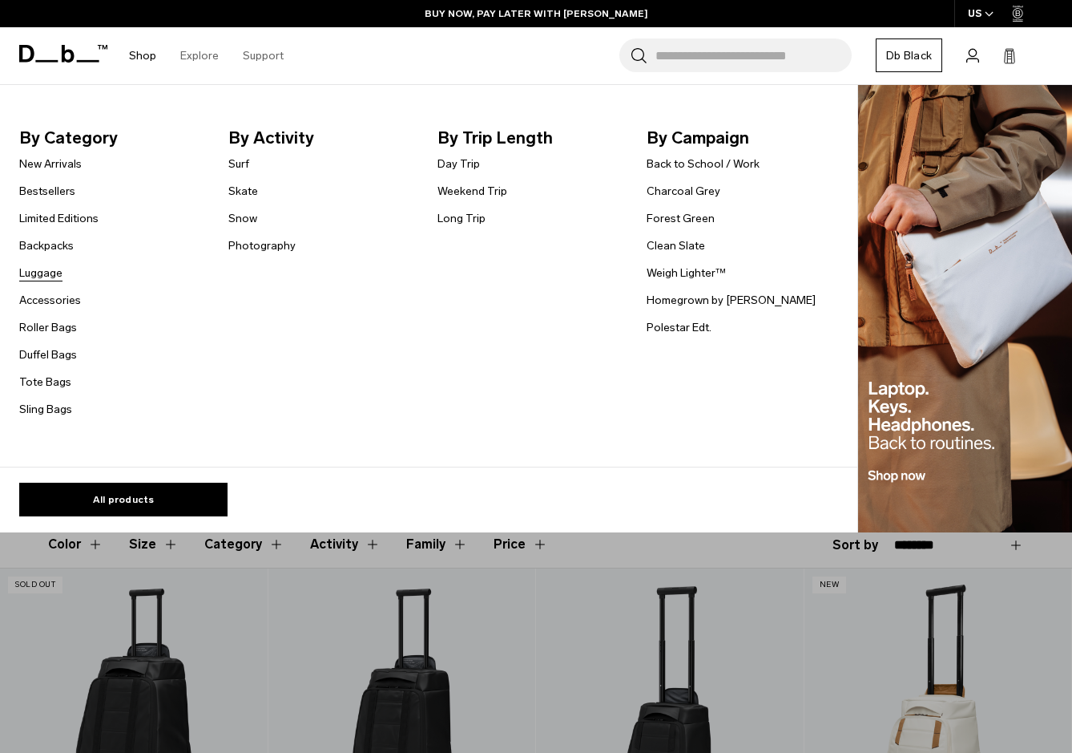
click at [48, 273] on link "Luggage" at bounding box center [40, 273] width 43 height 17
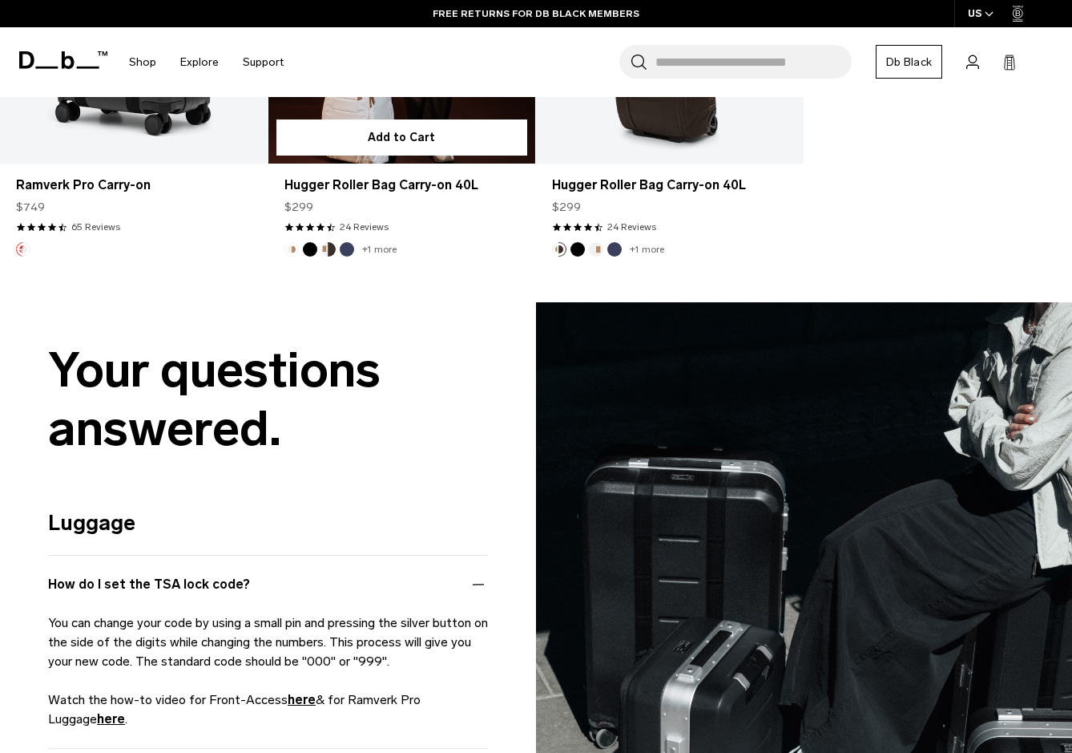
scroll to position [1880, 0]
